Goal: Register for event/course: Sign up to attend an event or enroll in a course

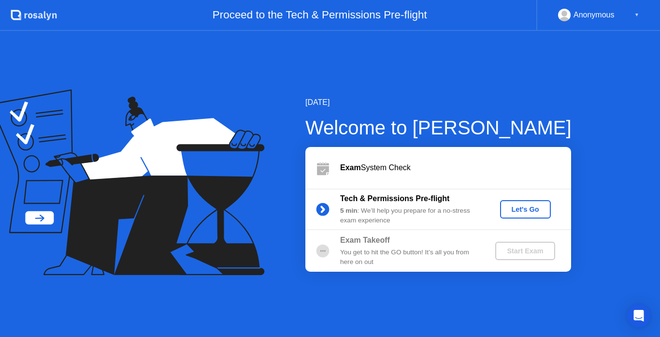
click at [510, 211] on div "Let's Go" at bounding box center [525, 209] width 43 height 8
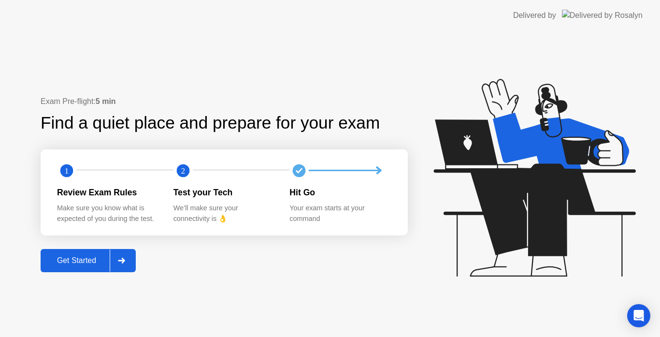
click at [80, 258] on div "Get Started" at bounding box center [76, 260] width 66 height 9
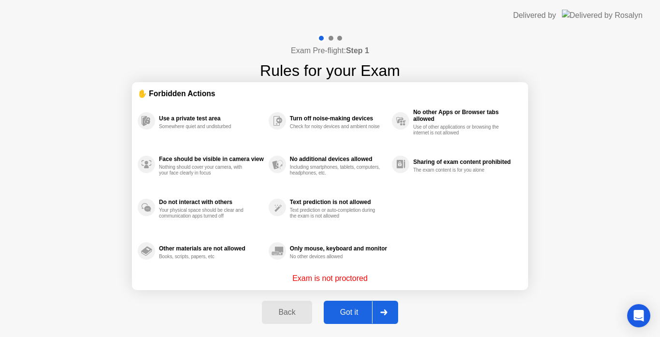
click at [341, 310] on div "Got it" at bounding box center [349, 312] width 45 height 9
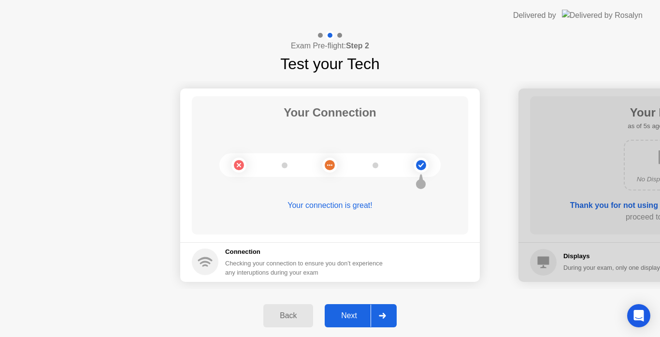
click at [341, 311] on div "Next" at bounding box center [349, 315] width 43 height 9
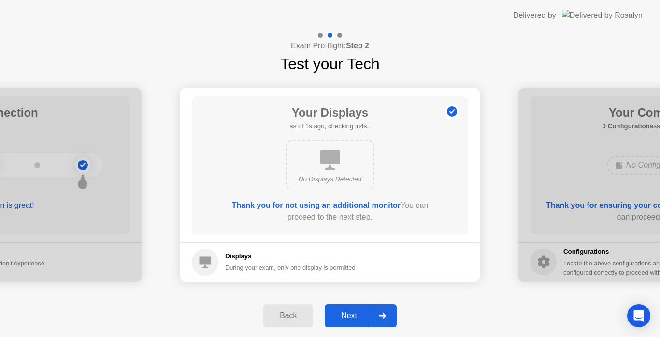
click at [341, 311] on div "Next" at bounding box center [349, 315] width 43 height 9
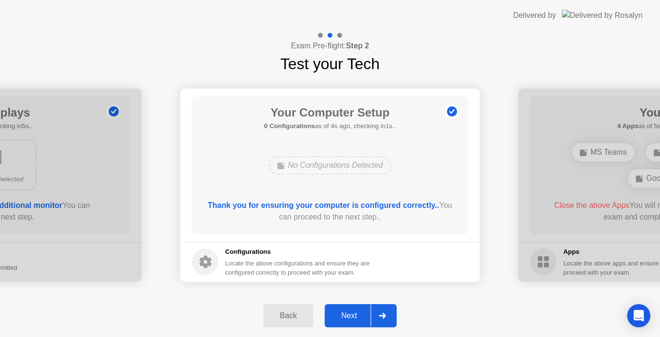
click at [341, 311] on div "Next" at bounding box center [349, 315] width 43 height 9
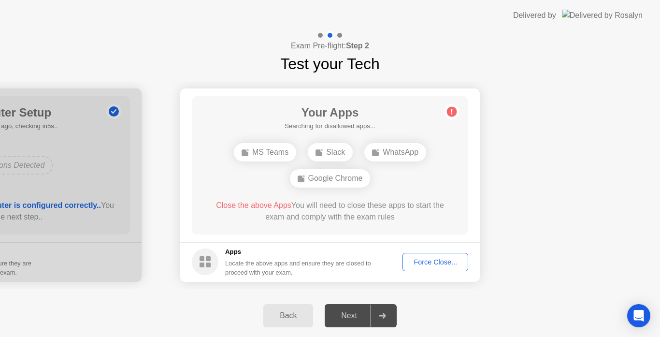
click at [441, 258] on div "Force Close..." at bounding box center [435, 262] width 59 height 8
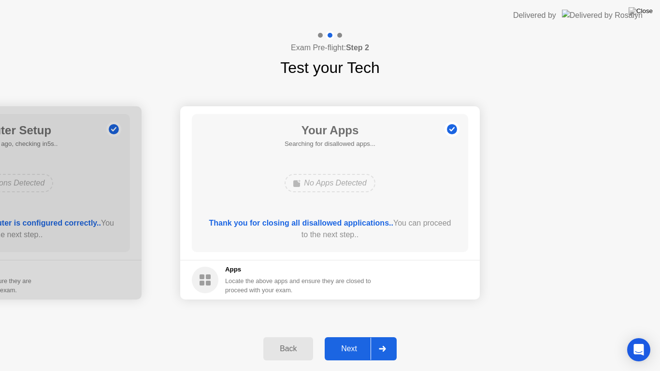
click at [347, 336] on div "Next" at bounding box center [349, 348] width 43 height 9
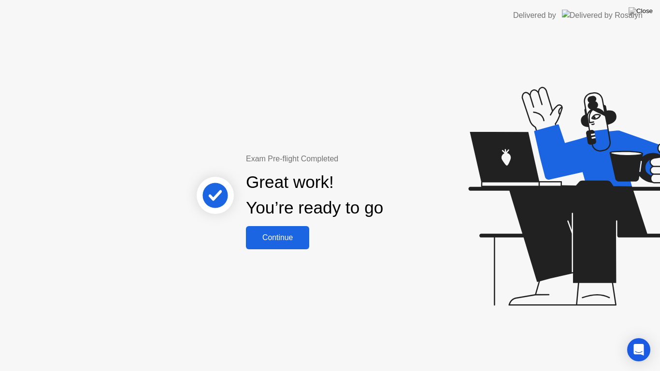
click at [278, 239] on div "Continue" at bounding box center [277, 237] width 57 height 9
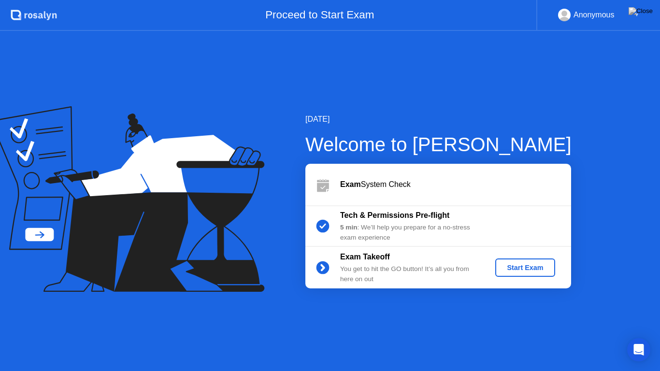
click at [499, 267] on div "Start Exam" at bounding box center [525, 268] width 52 height 8
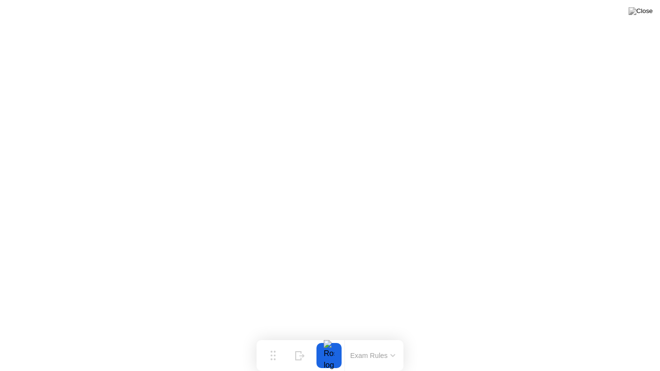
click at [640, 17] on button at bounding box center [640, 11] width 29 height 13
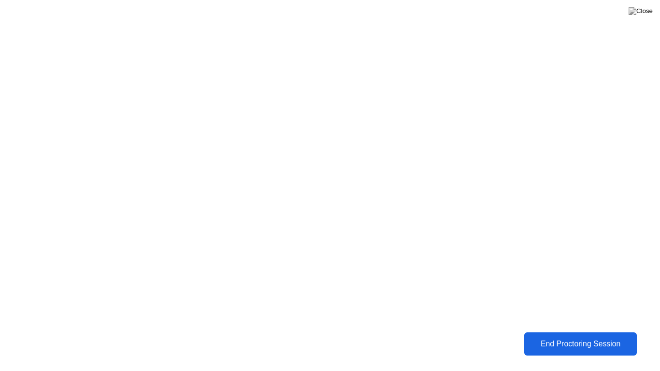
click at [573, 336] on div "End Proctoring Session" at bounding box center [580, 344] width 107 height 9
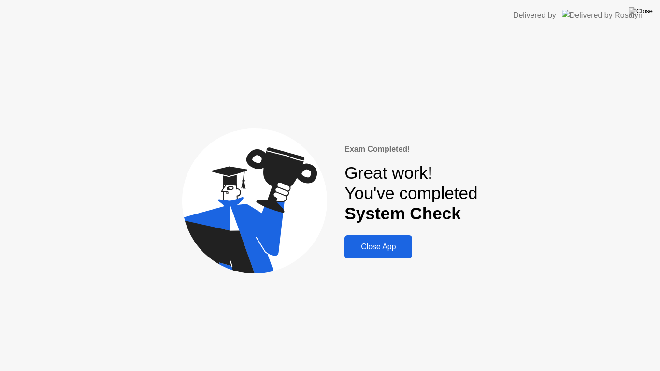
click at [370, 238] on button "Close App" at bounding box center [378, 246] width 68 height 23
